Goal: Task Accomplishment & Management: Contribute content

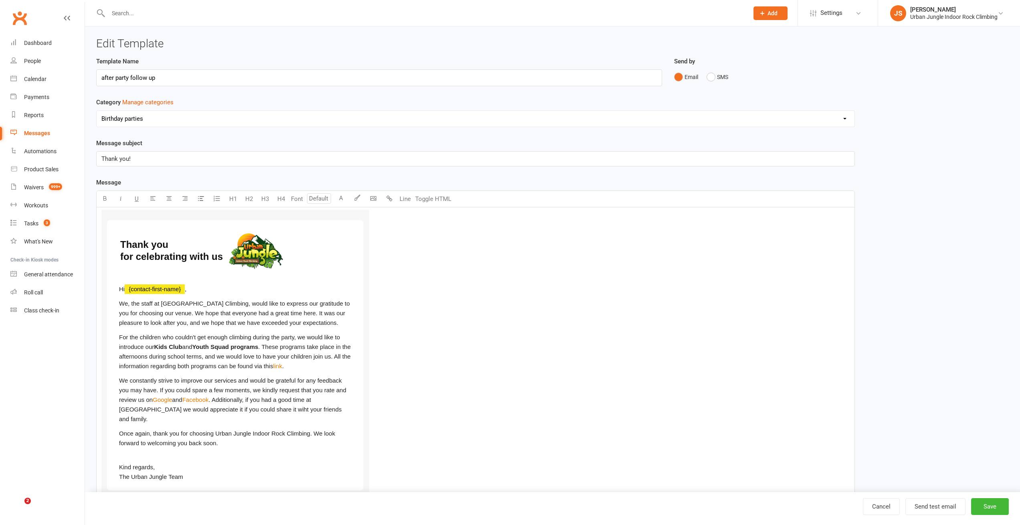
select select "6278"
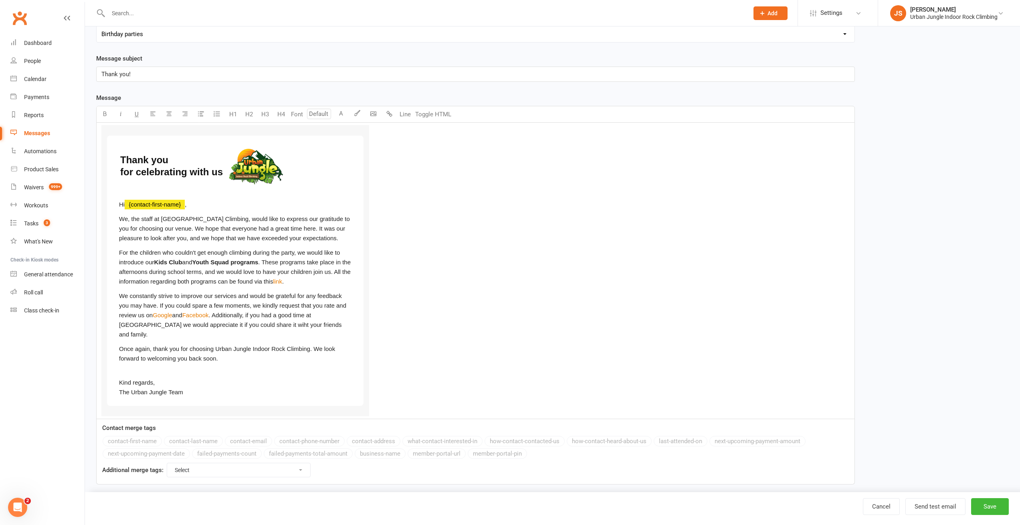
click at [972, 137] on div "Template Name after party follow up Send by Email SMS Category Manage categorie…" at bounding box center [552, 233] width 925 height 523
click at [44, 132] on div "Messages" at bounding box center [37, 133] width 26 height 6
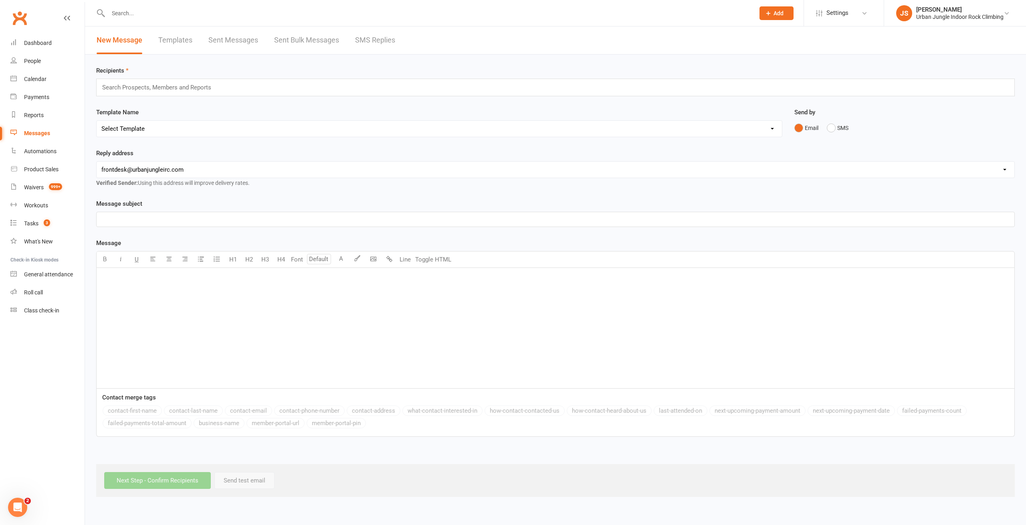
click at [175, 37] on link "Templates" at bounding box center [175, 40] width 34 height 28
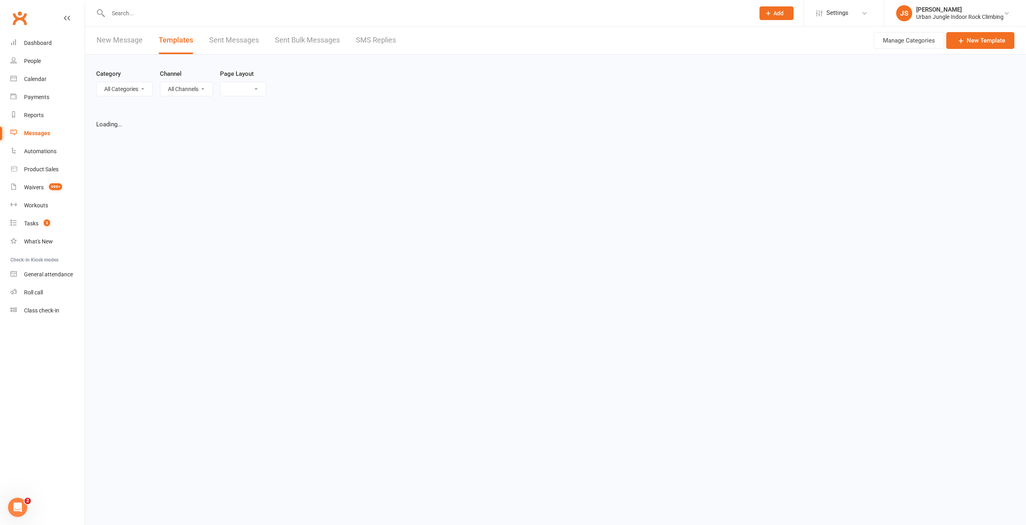
select select "list"
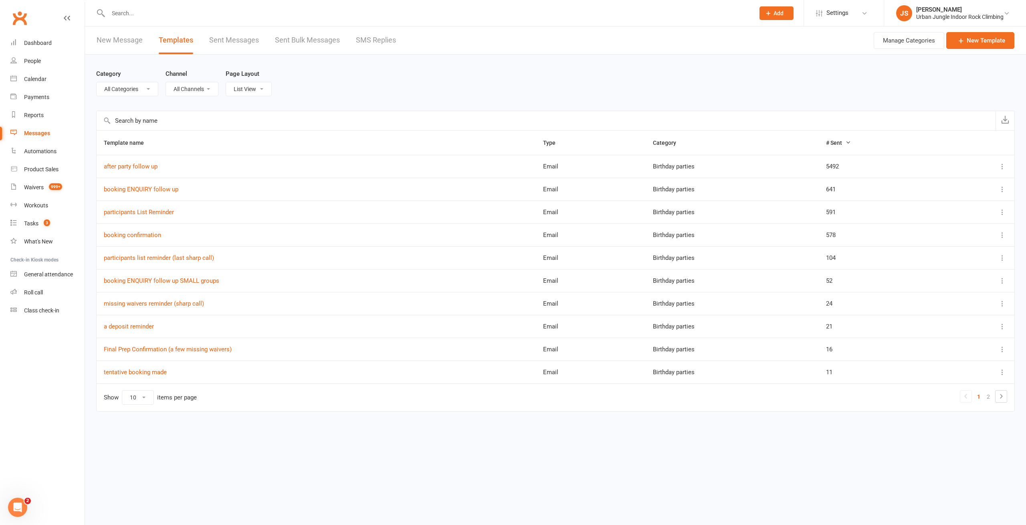
select select "6278"
click at [230, 116] on input "text" at bounding box center [546, 120] width 899 height 19
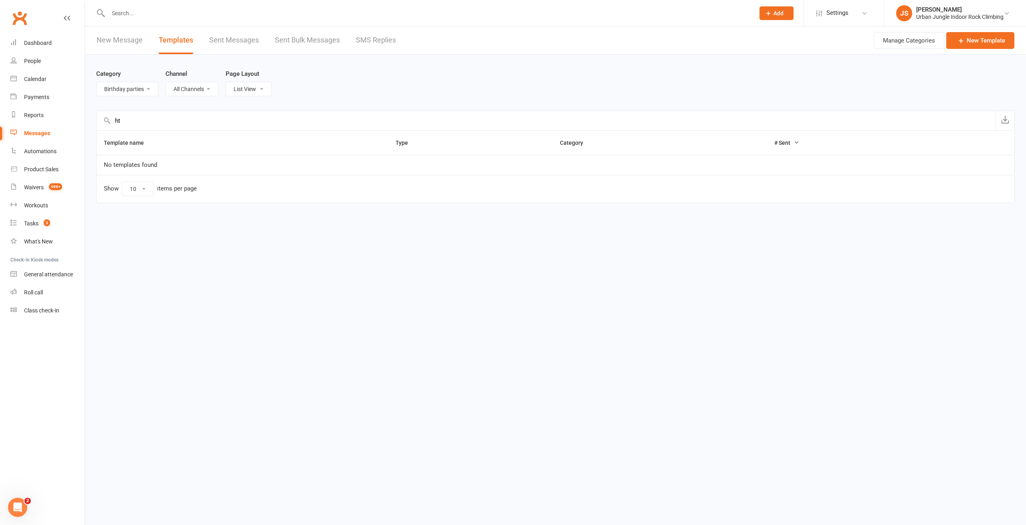
type input "h"
type input "ht"
select select
click at [97, 82] on select "All Categories (No category) Birthday parties Bookings Courses General Membersh…" at bounding box center [127, 89] width 61 height 14
click at [164, 123] on input "ht" at bounding box center [546, 120] width 899 height 19
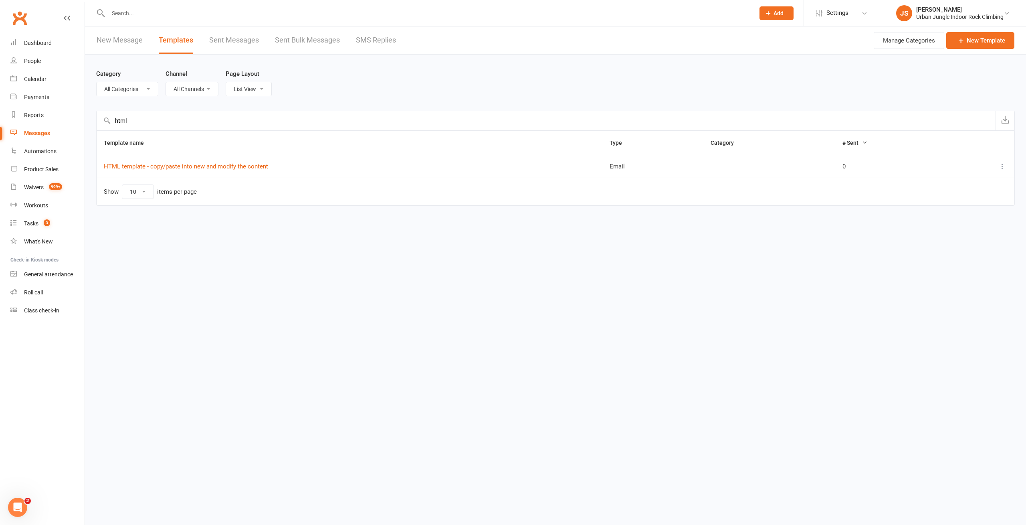
type input "html"
click at [624, 87] on div "Category All Categories (No category) Birthday parties Bookings Courses General…" at bounding box center [555, 83] width 919 height 56
click at [988, 38] on link "New Template" at bounding box center [980, 40] width 68 height 17
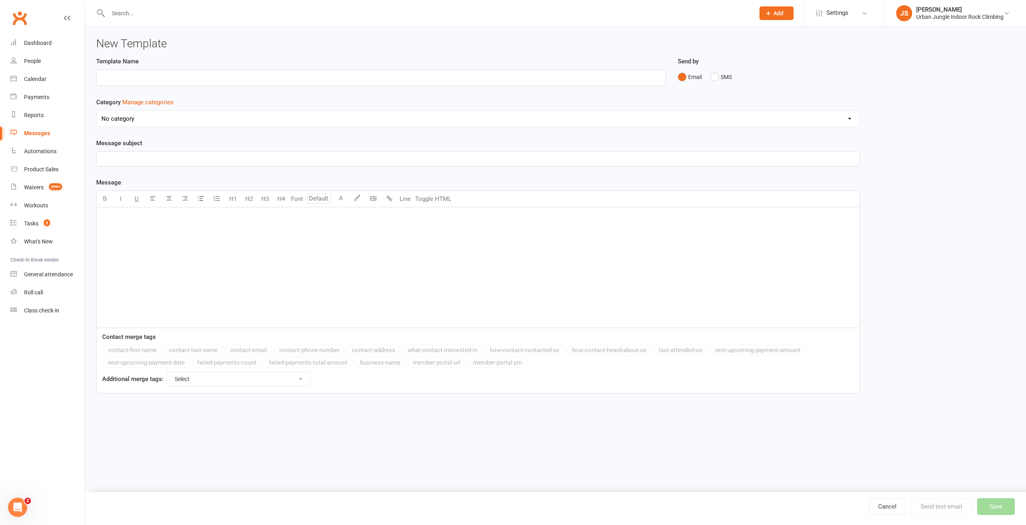
click at [898, 98] on div "Template Name Send by Email SMS Category Manage categories No category Birthday…" at bounding box center [555, 231] width 931 height 348
click at [238, 79] on input "text" at bounding box center [381, 77] width 570 height 17
type input "n"
type input "template style 1"
click at [960, 135] on div "Template Name template style 1 Send by Email SMS Category Manage categories No …" at bounding box center [555, 231] width 931 height 348
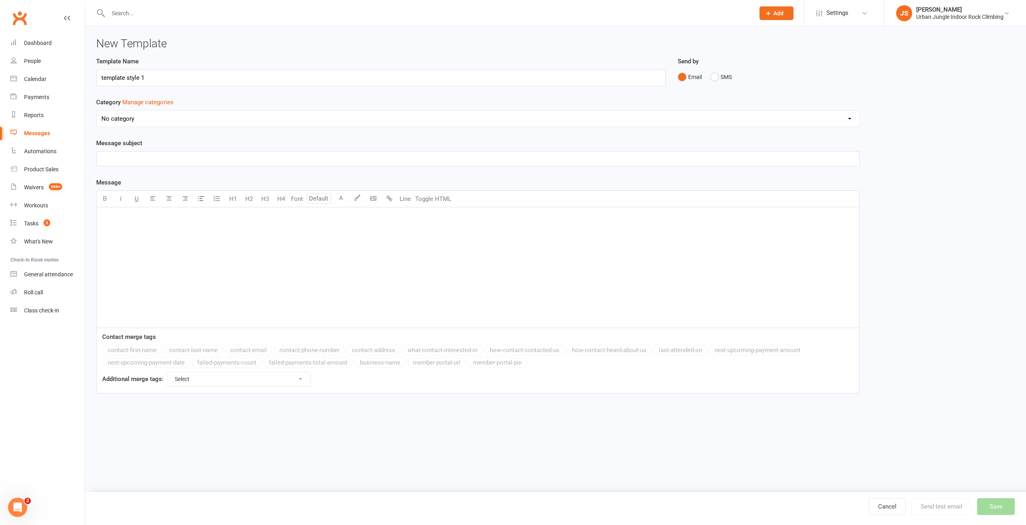
click at [172, 250] on div "﻿" at bounding box center [478, 267] width 763 height 120
click at [442, 201] on button "Toggle HTML" at bounding box center [433, 199] width 40 height 16
click at [282, 224] on textarea "To enrich screen reader interactions, please activate Accessibility in Grammarl…" at bounding box center [478, 267] width 764 height 120
paste textarea "<lorem ipsu="dolorsitamet" conse="822%" adipi="elitseddoe:#t9i0u5;labore:9;etdo…"
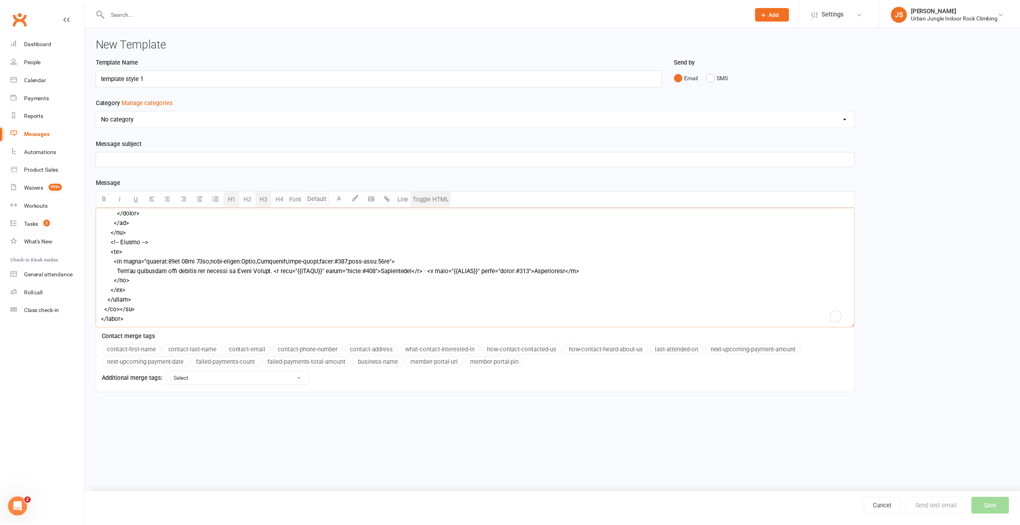
scroll to position [517, 0]
type textarea "<lorem ipsu="dolorsitamet" conse="822%" adipi="elitseddoe:#t9i0u5;labore:9;etdo…"
click at [434, 198] on button "Toggle HTML" at bounding box center [433, 199] width 40 height 16
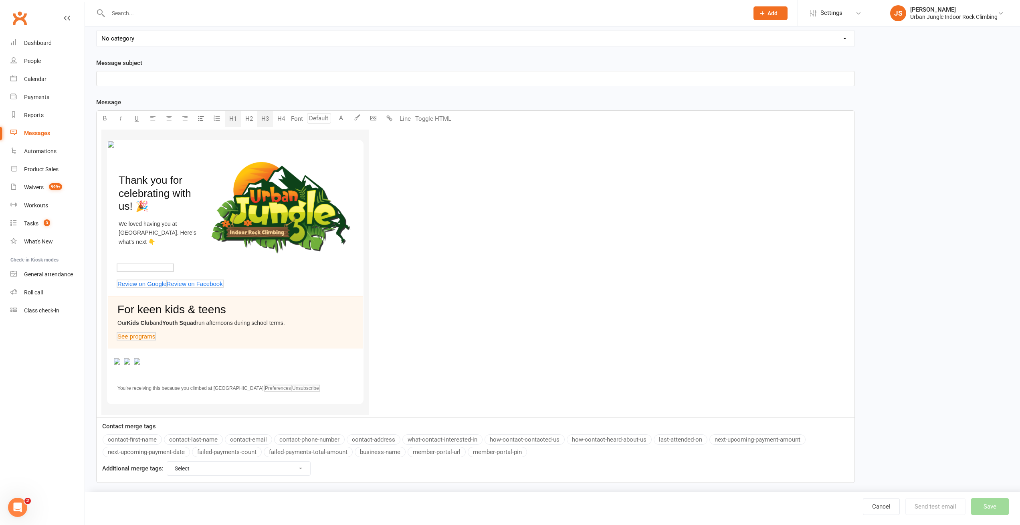
scroll to position [82, 0]
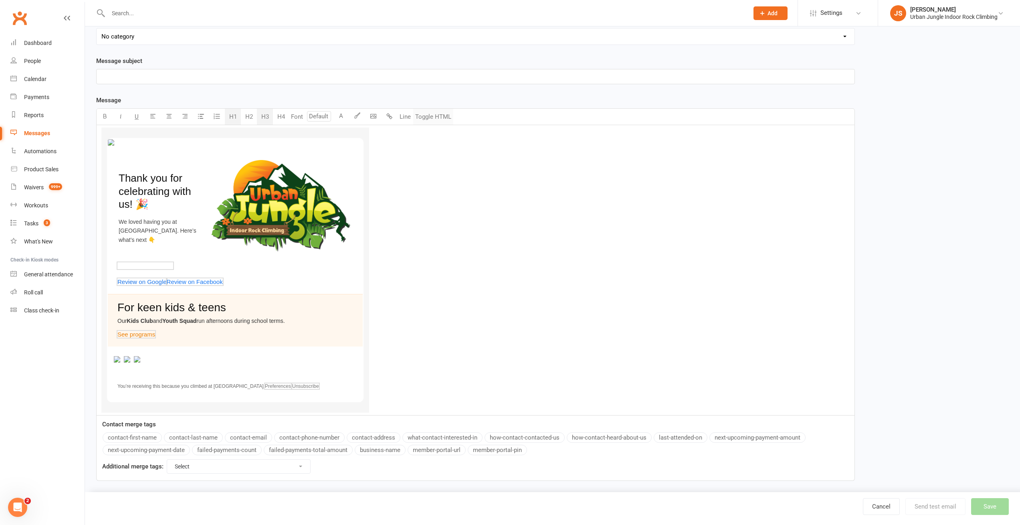
click at [433, 121] on button "Toggle HTML" at bounding box center [433, 117] width 40 height 16
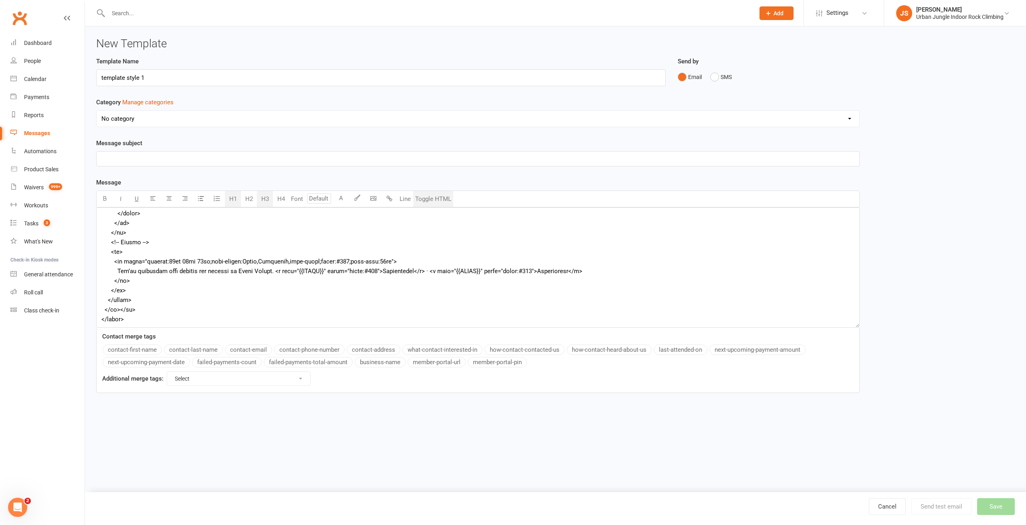
scroll to position [522, 0]
click at [219, 285] on textarea "To enrich screen reader interactions, please activate Accessibility in Grammarl…" at bounding box center [478, 267] width 764 height 120
paste textarea "9l2i2"> <do><si ametc="adipis" elits="doeiusm:36te 98in"> <utlab etdo="magnaali…"
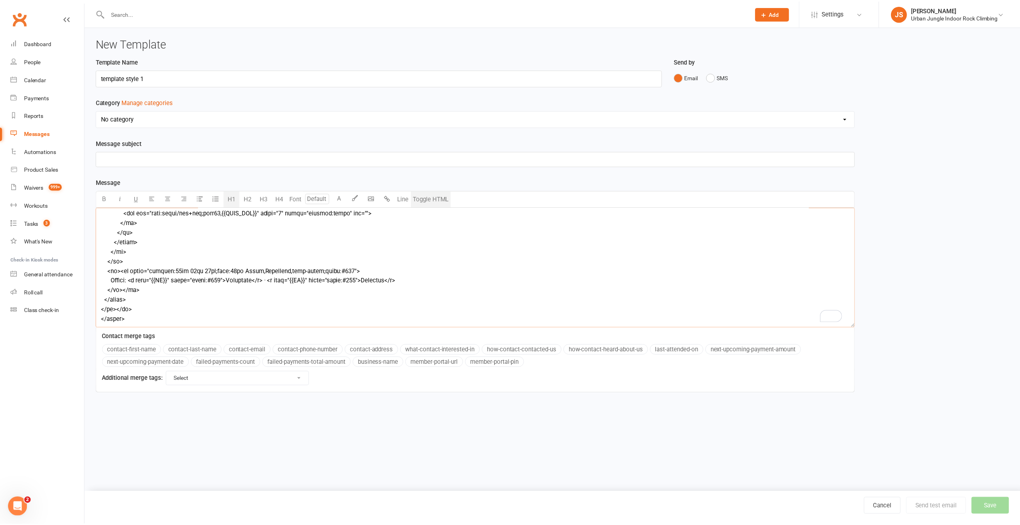
scroll to position [0, 0]
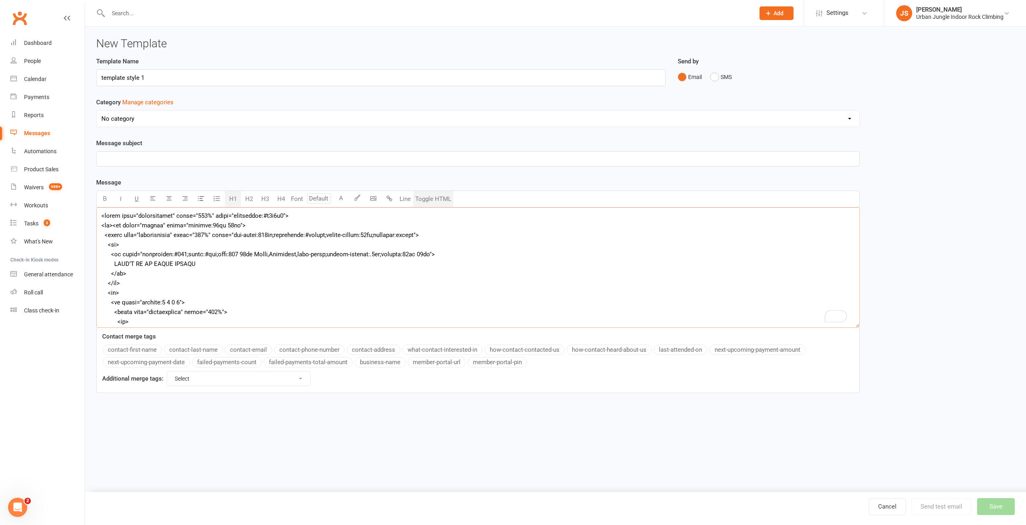
type textarea "<lorem ipsu="dolorsitamet" conse="466%" adipi="elitseddoe:#t8i9u4"> <la><et dol…"
click at [431, 200] on button "Toggle HTML" at bounding box center [433, 199] width 40 height 16
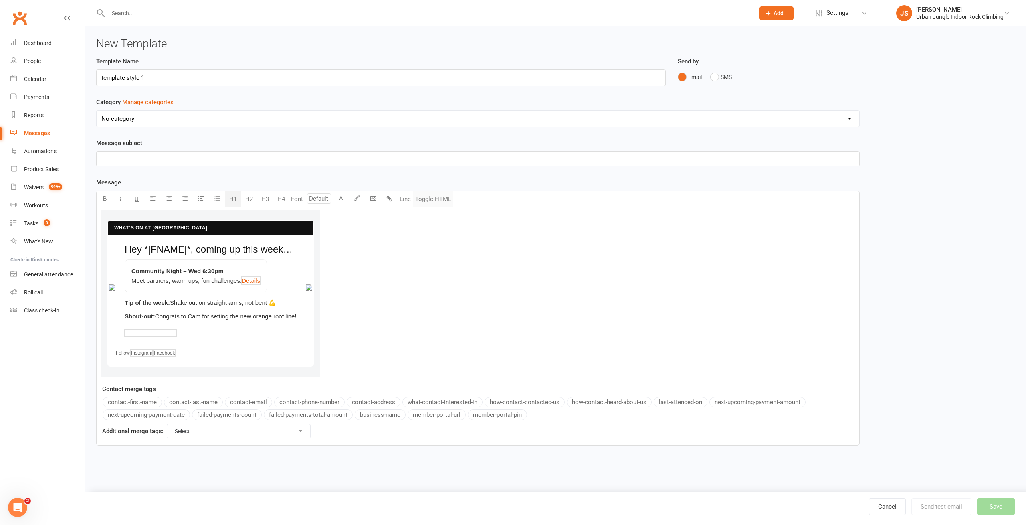
click at [437, 199] on button "Toggle HTML" at bounding box center [433, 199] width 40 height 16
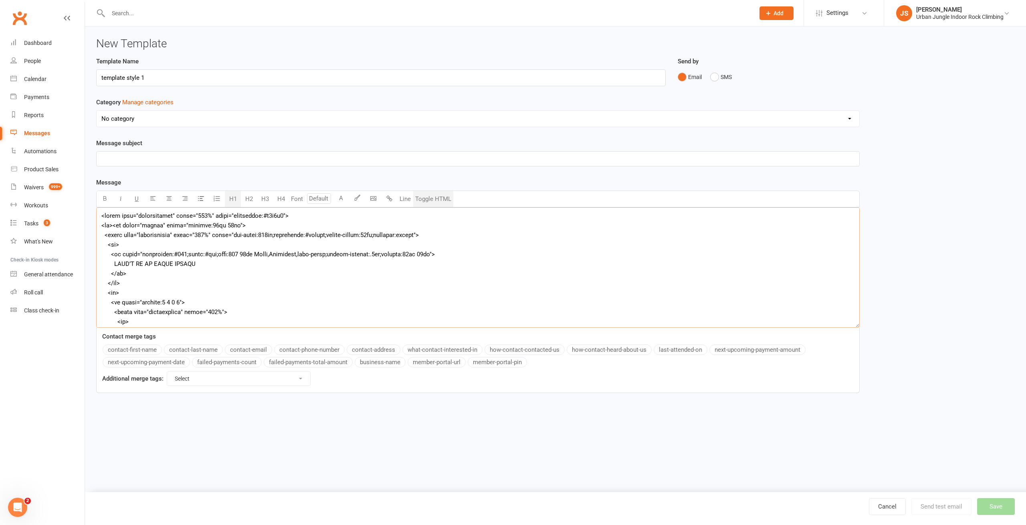
click at [503, 252] on textarea at bounding box center [478, 267] width 764 height 120
paste textarea "2l9i0d"> <si><am conse="adipis" elits="doeiusm:99te 64in"> <utlab etdo="magnaal…"
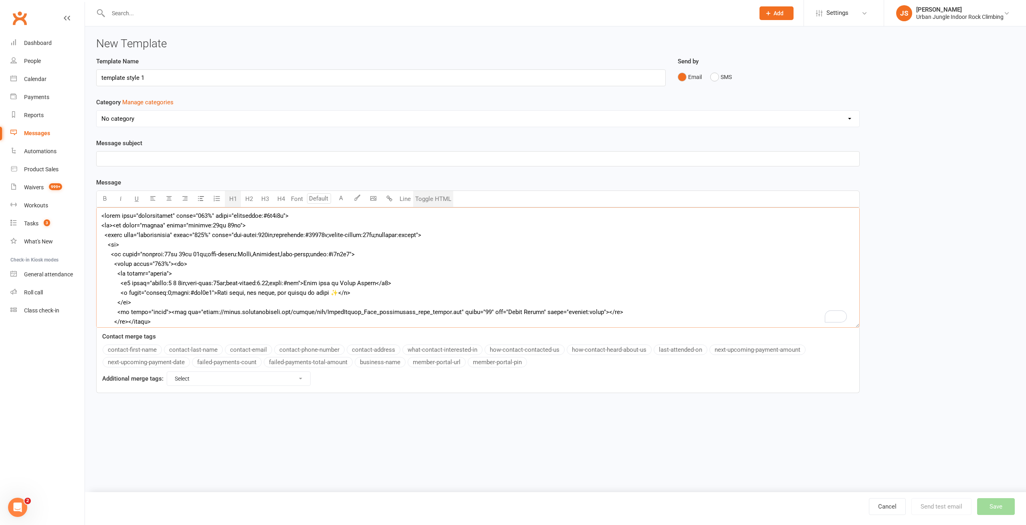
type textarea "<lorem ipsu="dolorsitamet" conse="422%" adipi="elitseddoe:#2t3i4u"> <la><et dol…"
click at [444, 200] on button "Toggle HTML" at bounding box center [433, 199] width 40 height 16
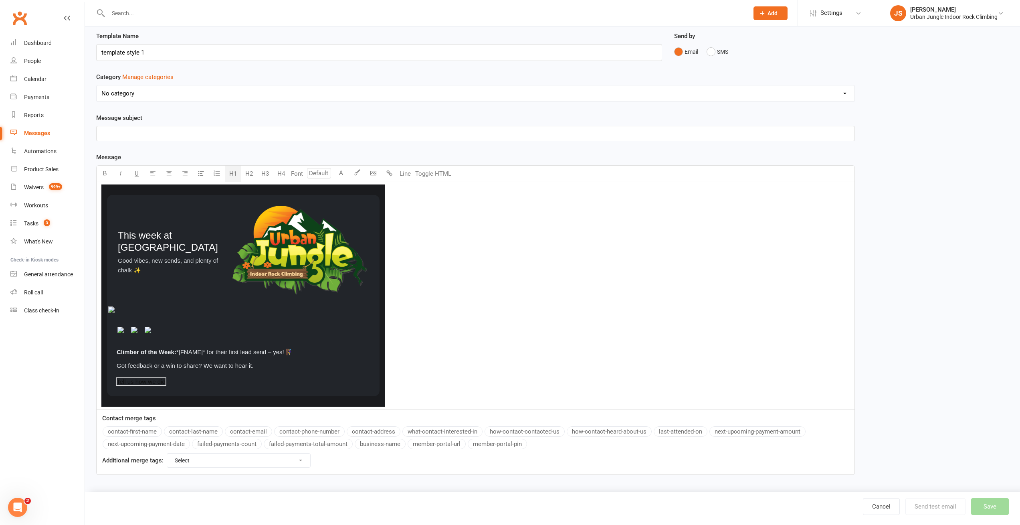
scroll to position [61, 0]
click at [889, 506] on link "Cancel" at bounding box center [881, 506] width 37 height 17
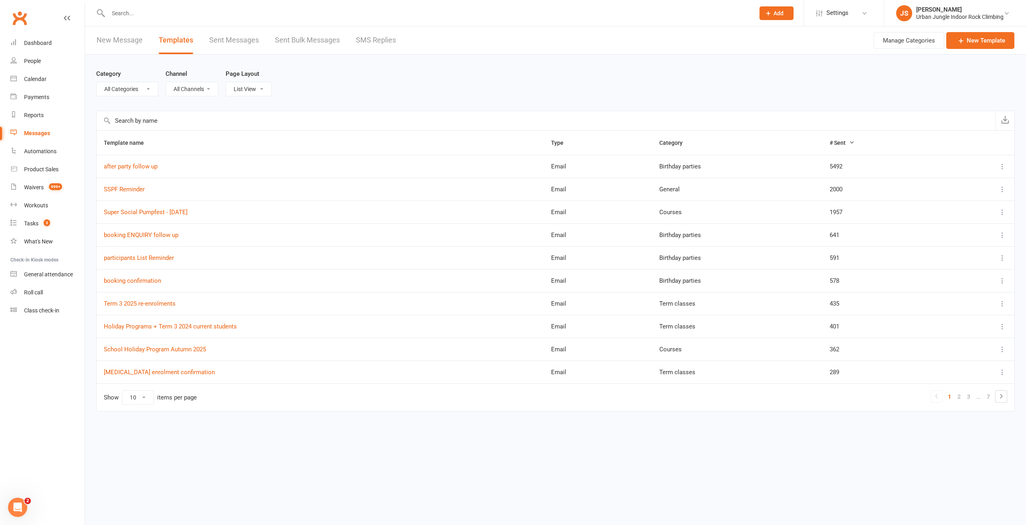
click at [465, 68] on div "Category All Categories (No category) Birthday parties Bookings Courses General…" at bounding box center [555, 83] width 919 height 56
click at [573, 83] on div "Category All Categories (No category) Birthday parties Bookings Courses General…" at bounding box center [555, 83] width 919 height 56
